Goal: Navigation & Orientation: Find specific page/section

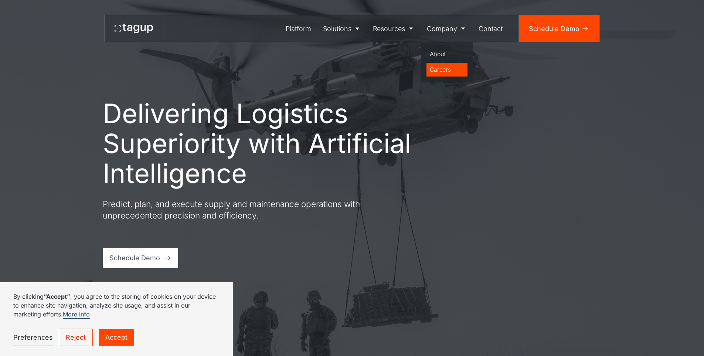
click at [443, 68] on div "Careers" at bounding box center [447, 69] width 35 height 9
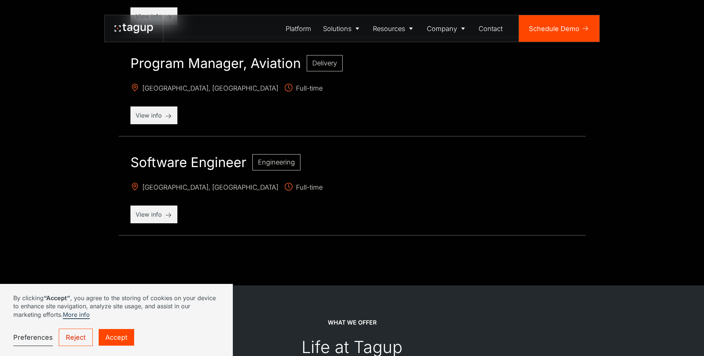
scroll to position [1035, 0]
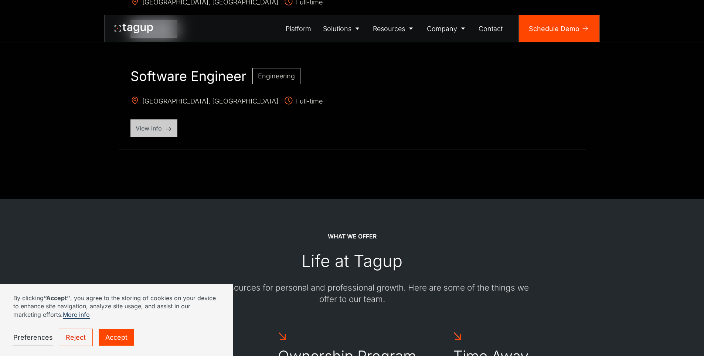
click at [155, 133] on div "View info" at bounding box center [154, 128] width 47 height 18
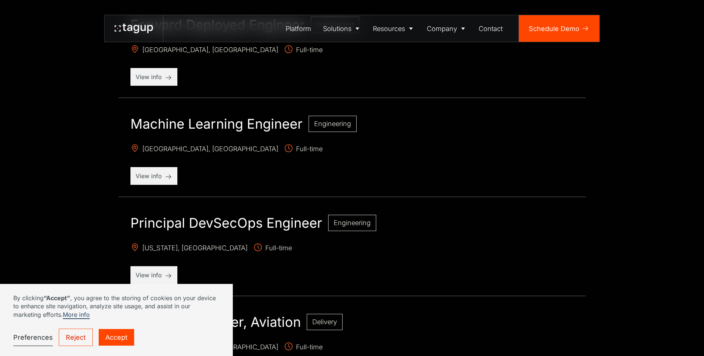
scroll to position [604, 0]
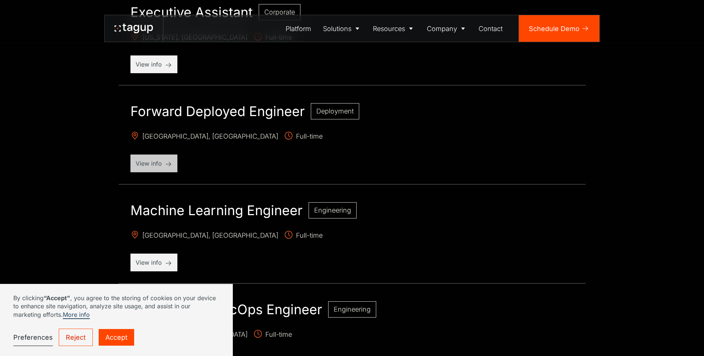
click at [161, 164] on p "View info" at bounding box center [154, 163] width 37 height 9
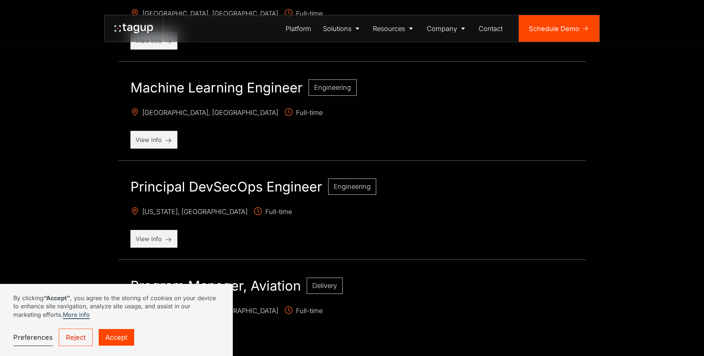
scroll to position [776, 0]
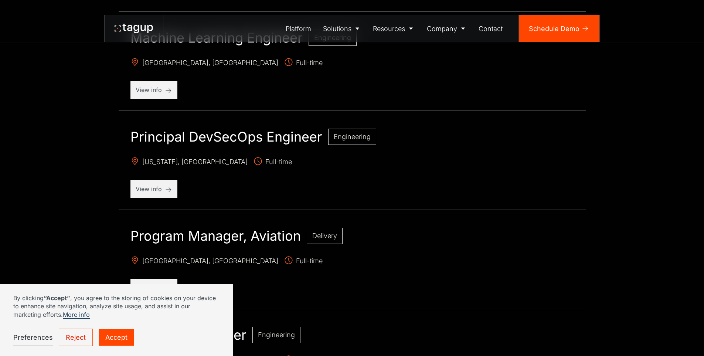
click at [72, 340] on link "Reject" at bounding box center [76, 337] width 34 height 17
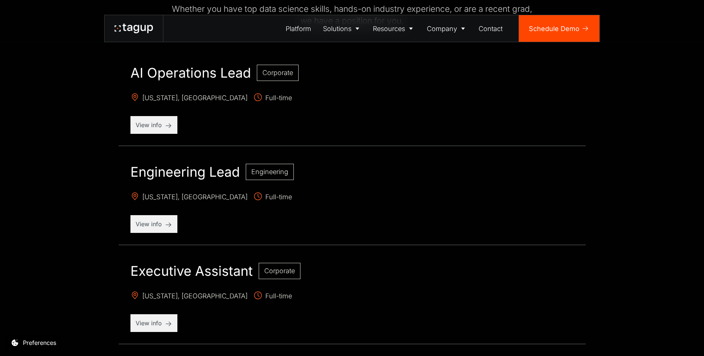
scroll to position [0, 0]
